Goal: Task Accomplishment & Management: Manage account settings

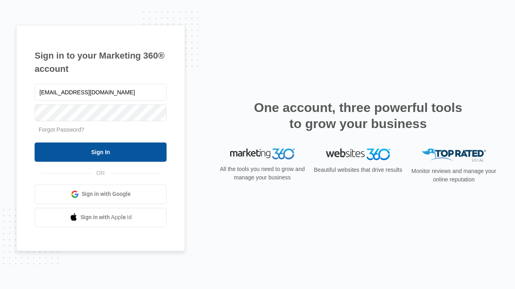
click at [100, 152] on input "Sign In" at bounding box center [101, 152] width 132 height 19
